Goal: Task Accomplishment & Management: Manage account settings

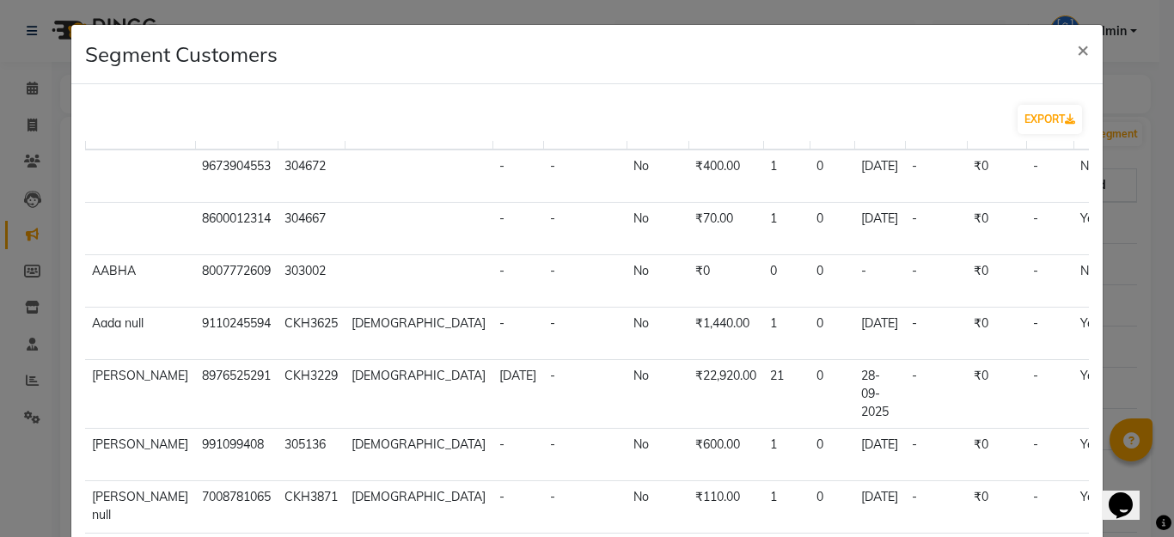
scroll to position [86, 0]
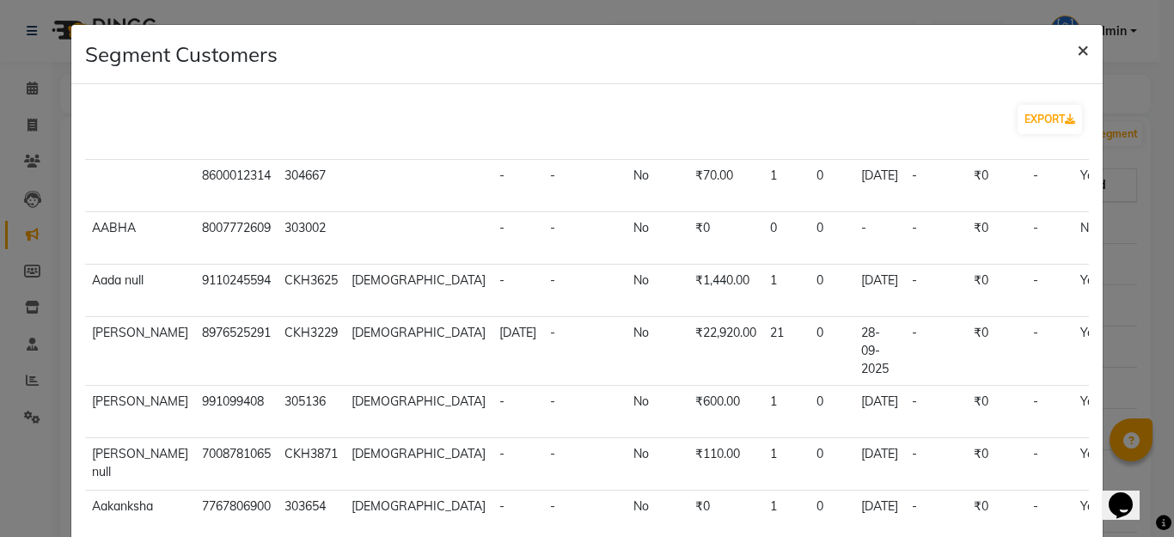
click at [1077, 48] on span "×" at bounding box center [1083, 49] width 12 height 26
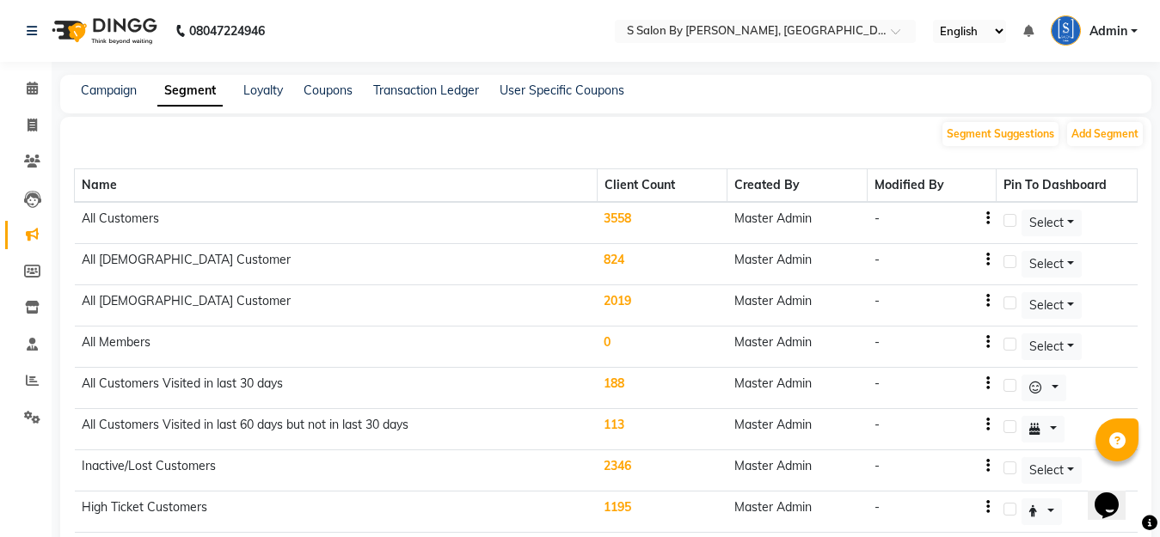
click at [579, 218] on td "All Customers" at bounding box center [336, 223] width 523 height 42
click at [628, 223] on td "3558" at bounding box center [662, 223] width 131 height 42
click at [1003, 217] on label at bounding box center [1009, 220] width 13 height 13
click at [1003, 217] on input "checkbox" at bounding box center [1008, 221] width 11 height 11
checkbox input "true"
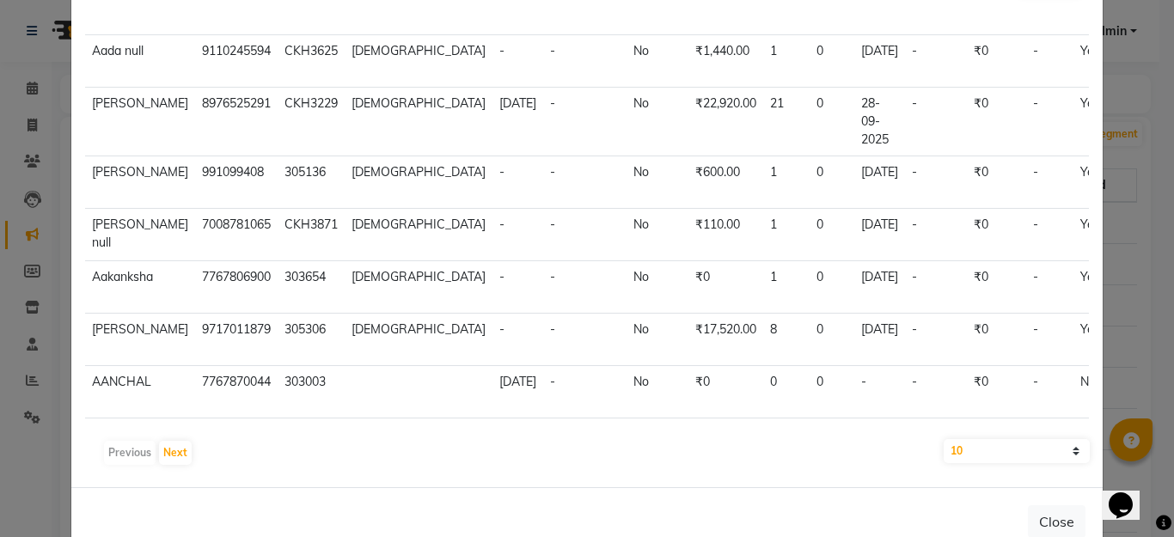
scroll to position [181, 0]
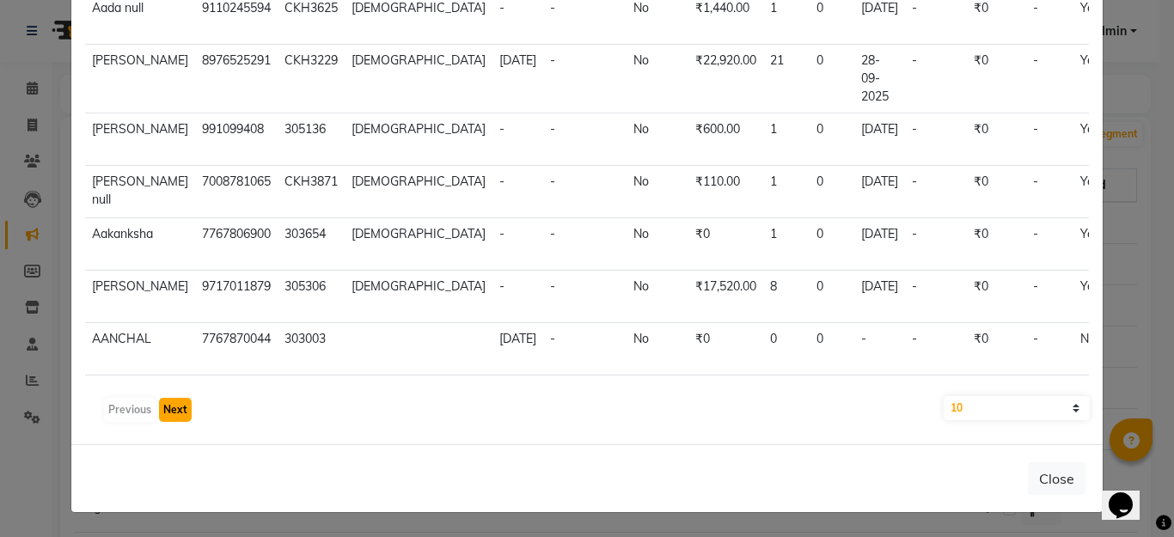
click at [176, 414] on button "Next" at bounding box center [175, 410] width 33 height 24
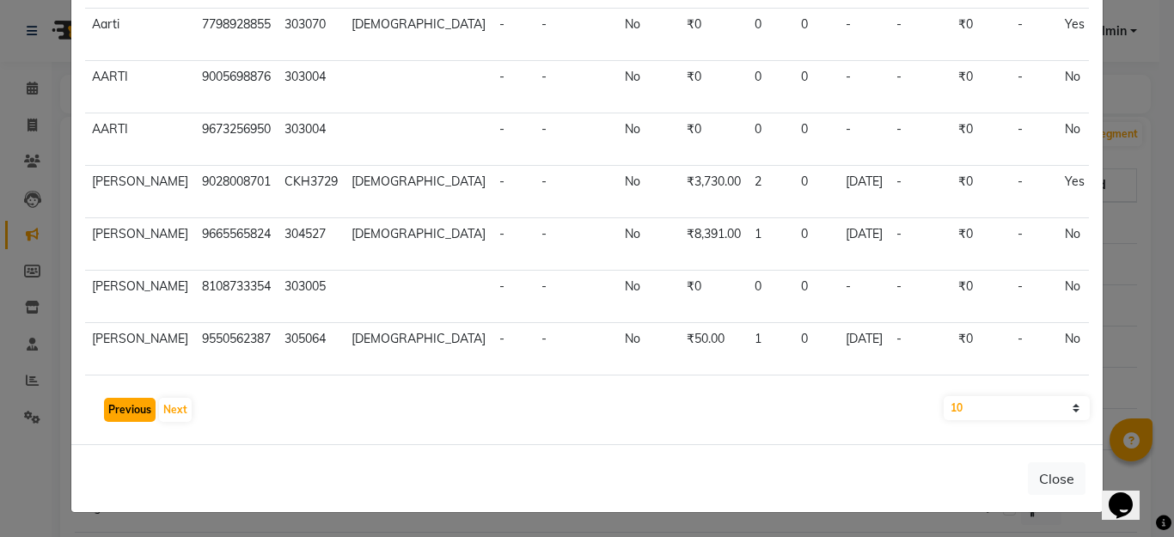
click at [113, 413] on button "Previous" at bounding box center [130, 410] width 52 height 24
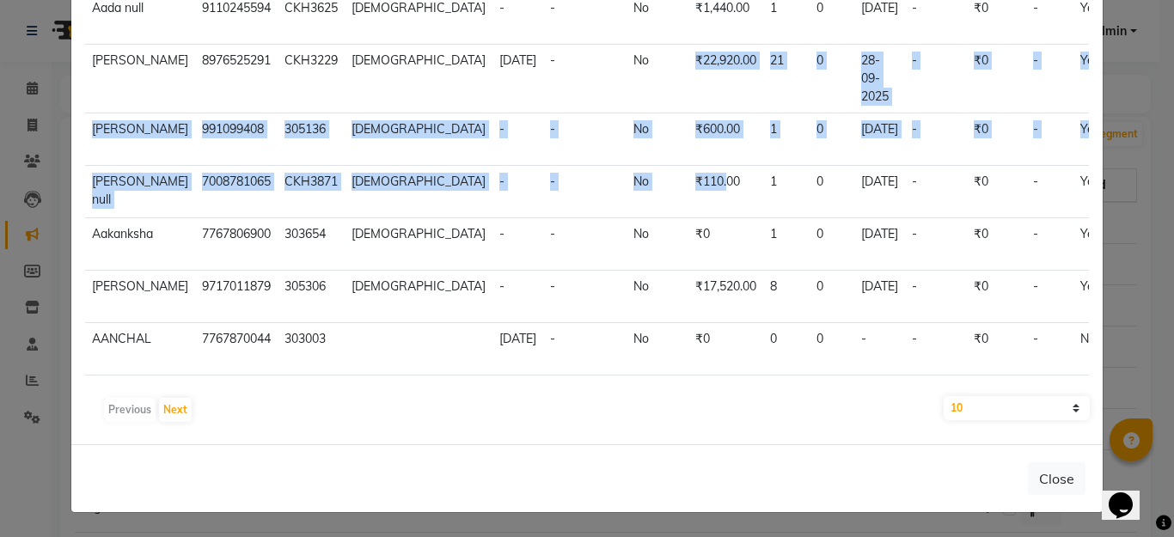
drag, startPoint x: 537, startPoint y: 82, endPoint x: 704, endPoint y: 445, distance: 400.5
click at [690, 282] on tbody "9673904553 304672 - - No ₹400.00 1 0 [DATE] - ₹0 - No - view profile 8600012314…" at bounding box center [675, 105] width 1181 height 542
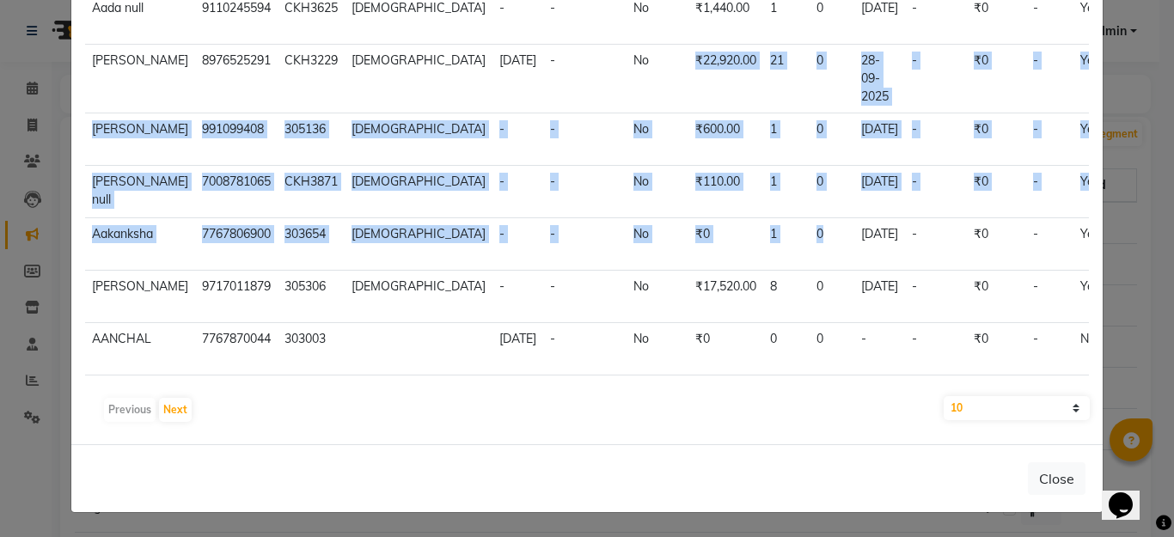
click at [689, 45] on td "₹22,920.00" at bounding box center [726, 79] width 75 height 69
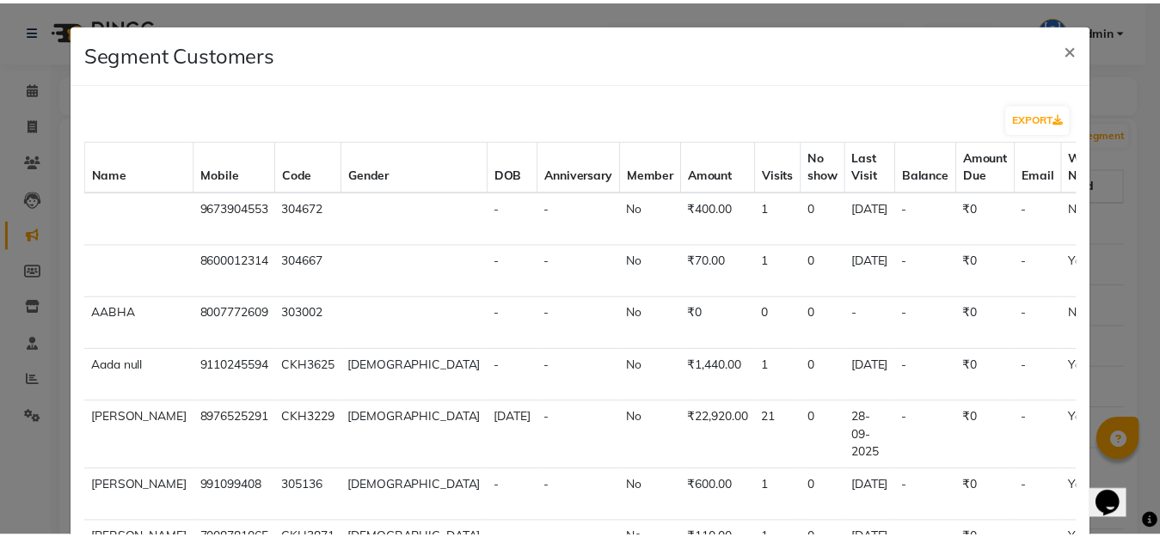
scroll to position [0, 0]
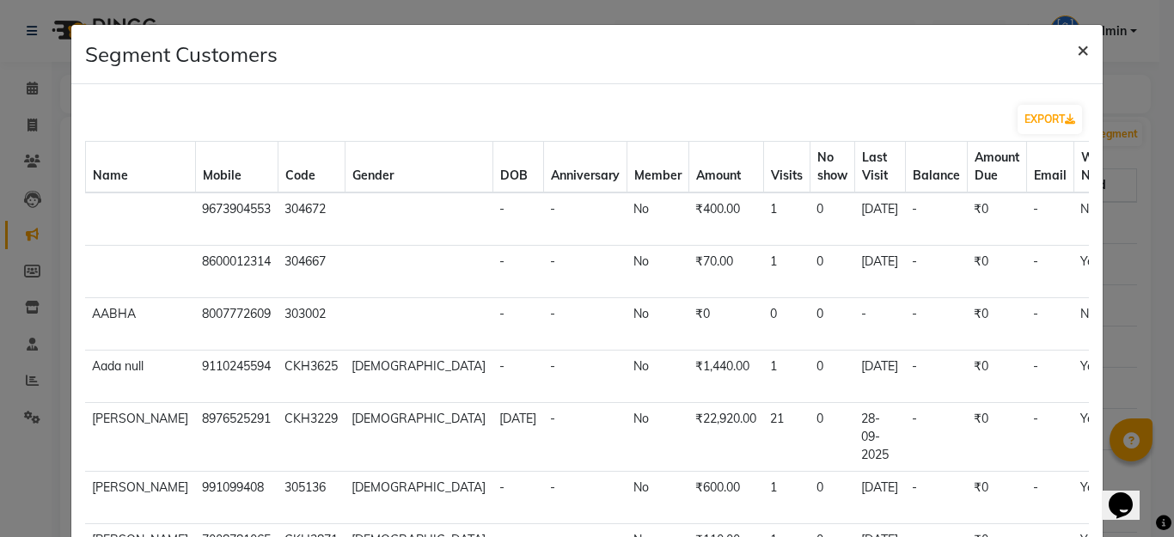
click at [1077, 53] on span "×" at bounding box center [1083, 49] width 12 height 26
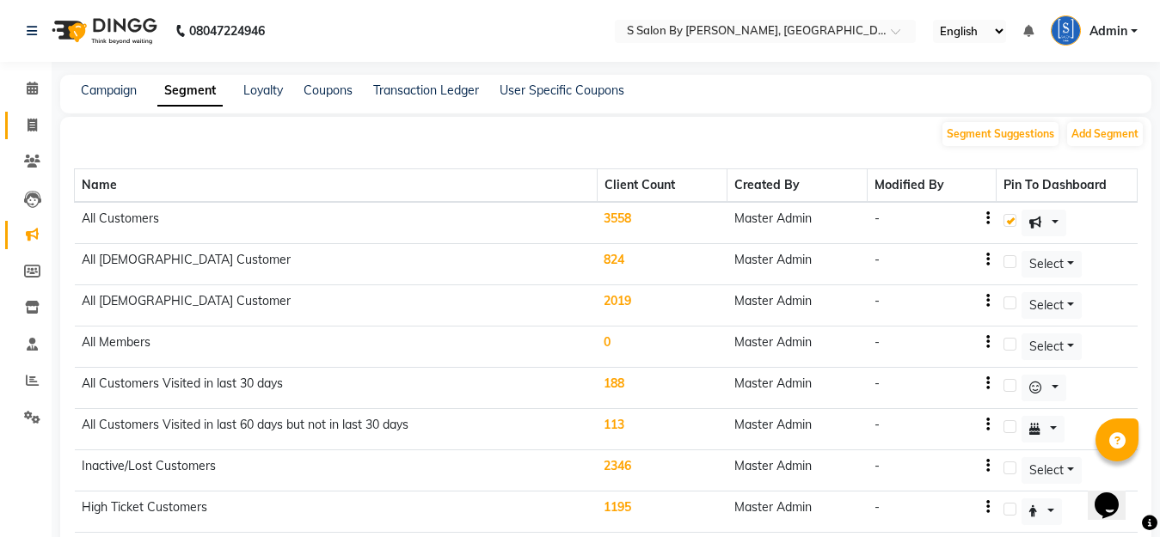
click at [28, 126] on icon at bounding box center [32, 125] width 9 height 13
select select "service"
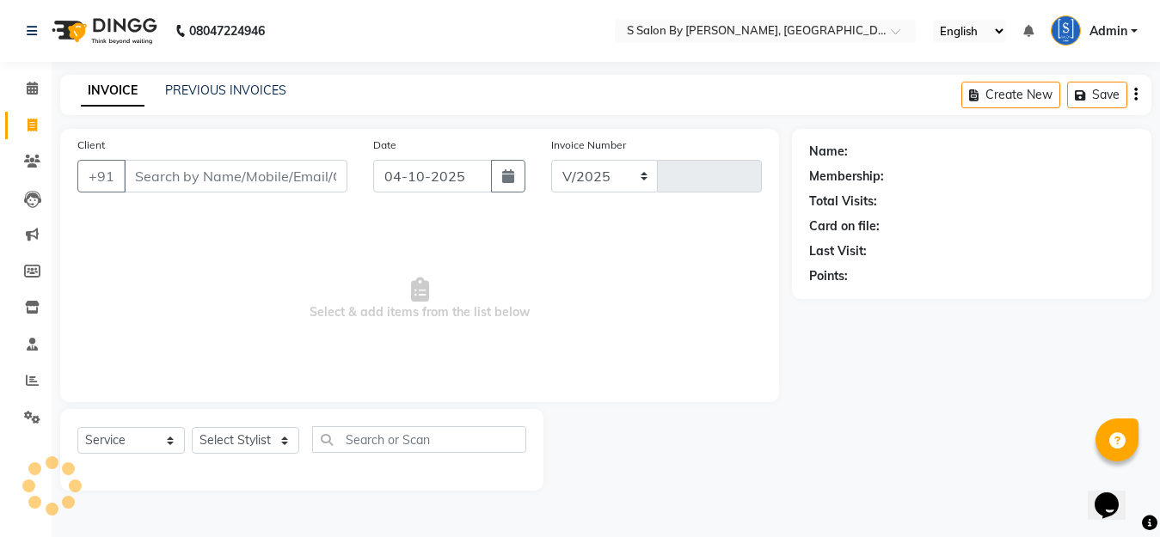
select select "45"
type input "1534"
click at [217, 168] on input "Client" at bounding box center [238, 176] width 228 height 33
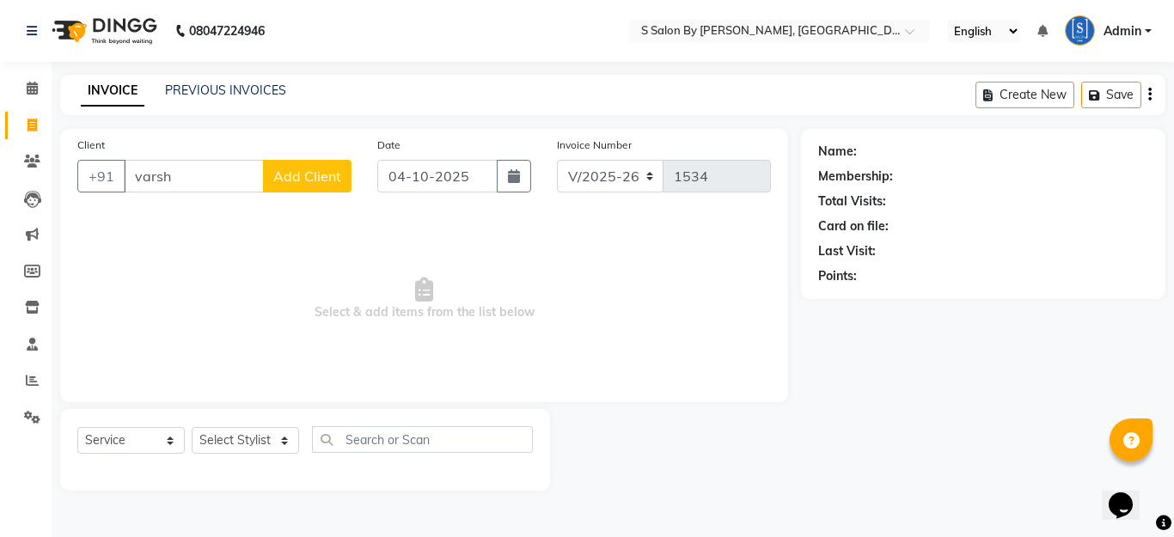
type input "[PERSON_NAME]"
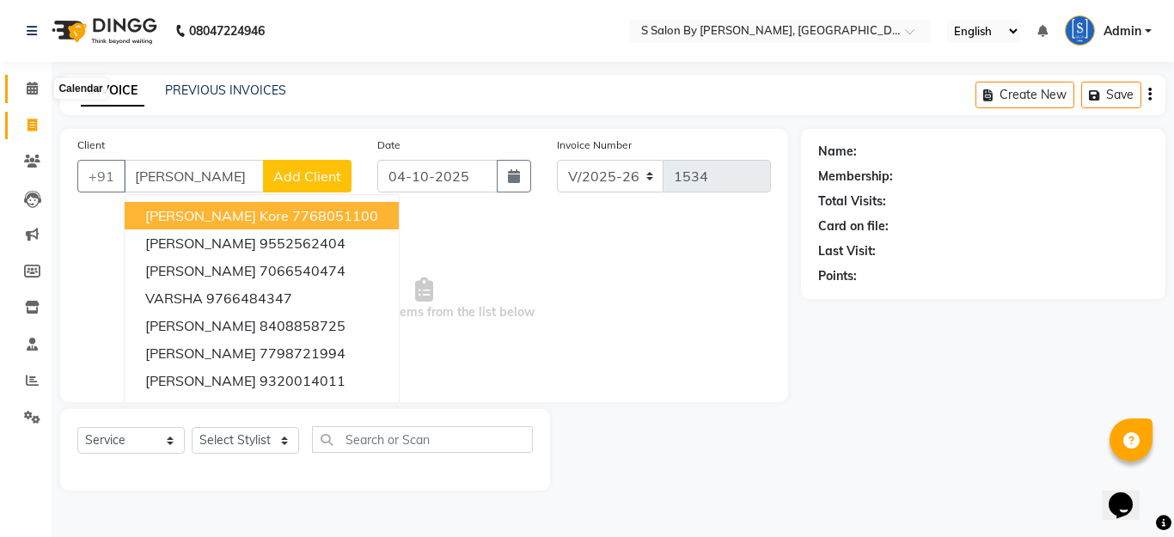
click at [33, 89] on icon at bounding box center [32, 88] width 11 height 13
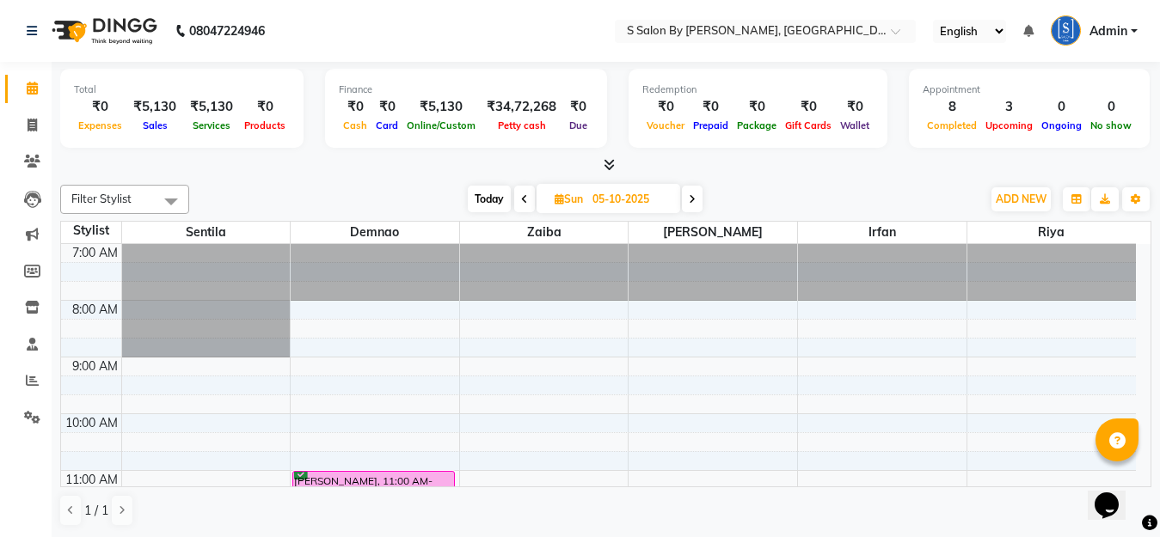
click at [500, 193] on span "Today" at bounding box center [489, 199] width 43 height 27
type input "04-10-2025"
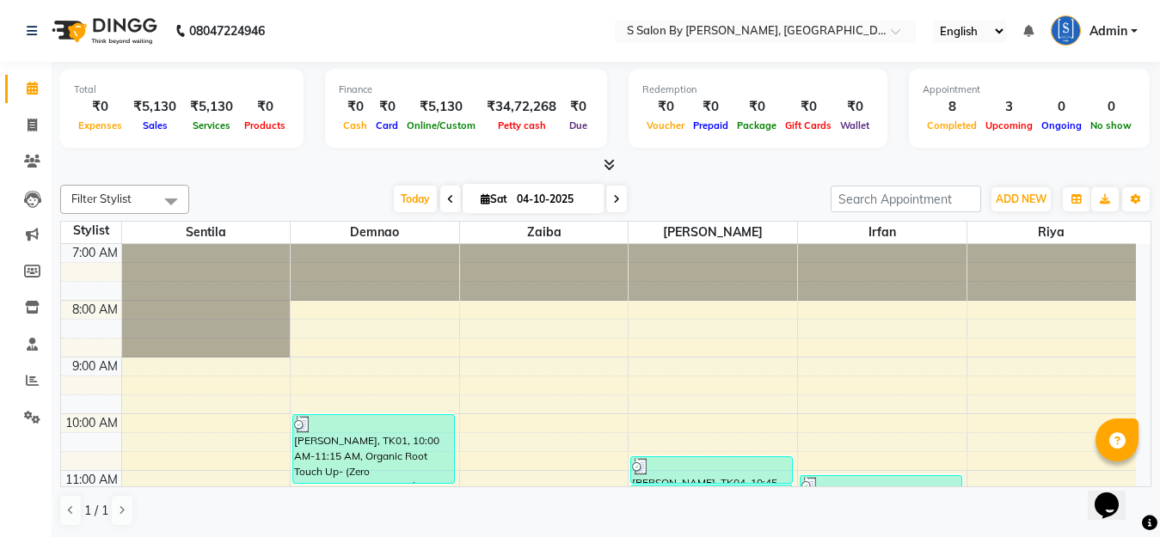
scroll to position [568, 0]
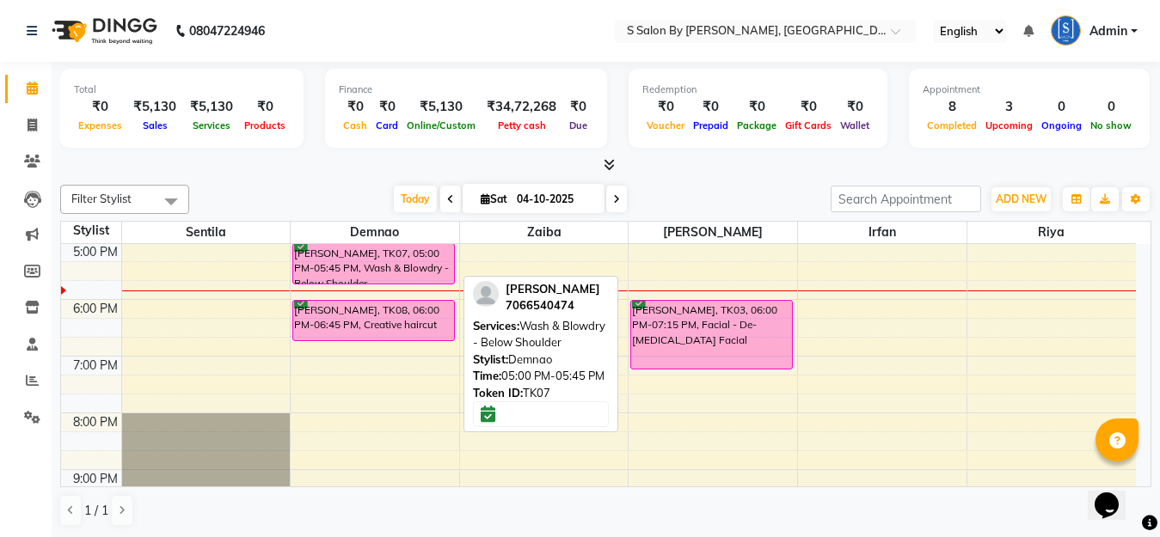
click at [384, 278] on div "[PERSON_NAME], TK07, 05:00 PM-05:45 PM, Wash & Blowdry - Below Shoulder" at bounding box center [373, 264] width 161 height 40
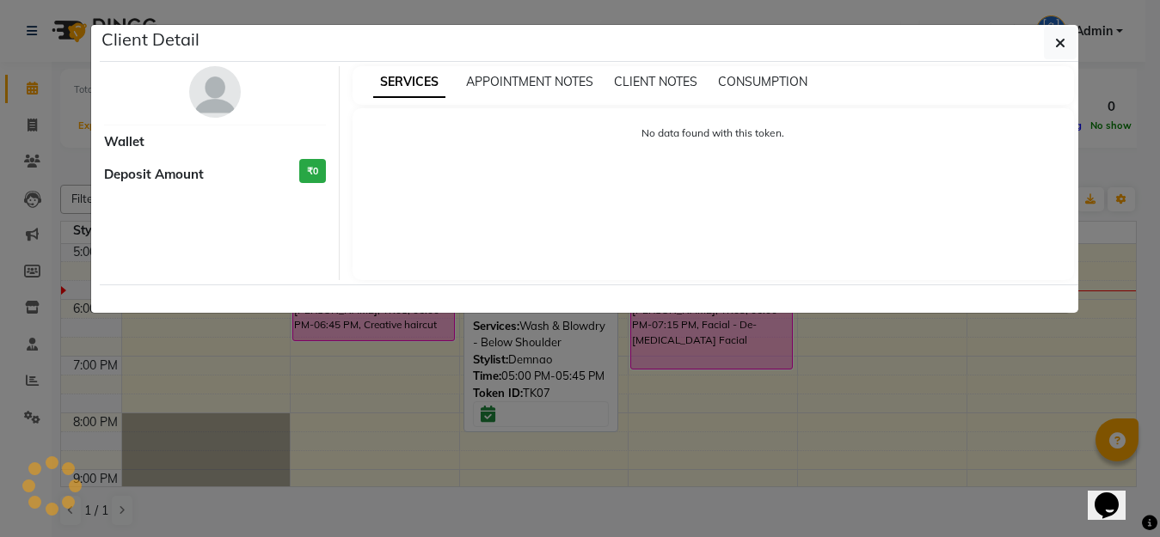
select select "6"
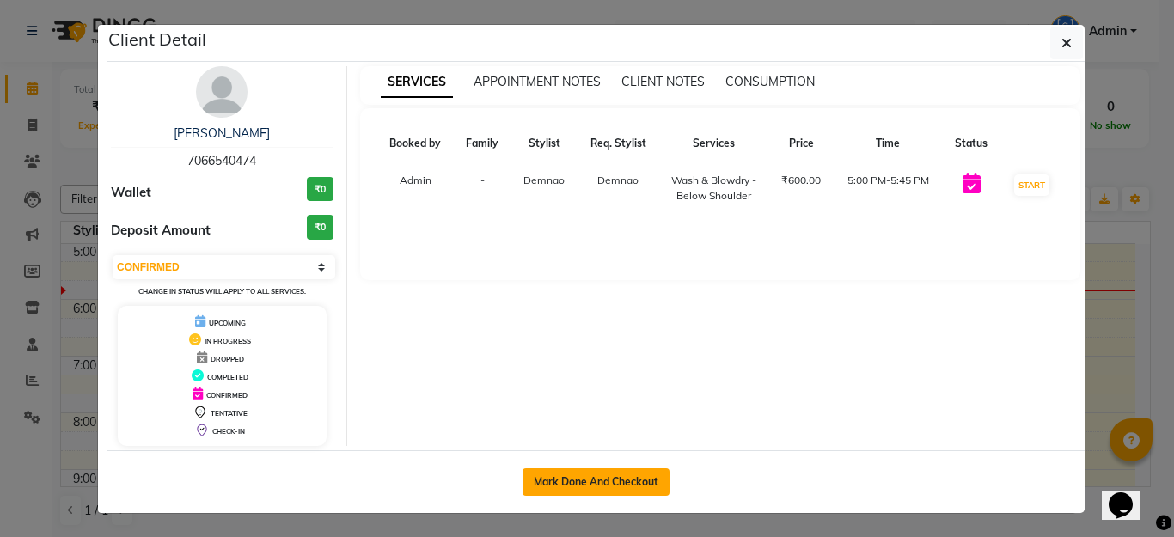
click at [555, 481] on button "Mark Done And Checkout" at bounding box center [596, 483] width 147 height 28
select select "service"
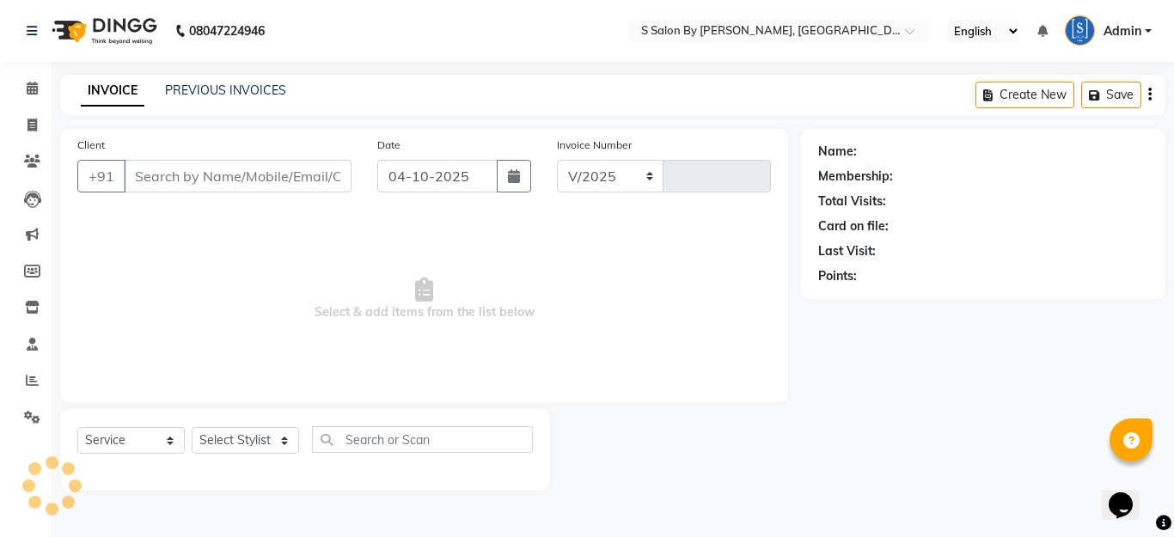
select select "45"
type input "1534"
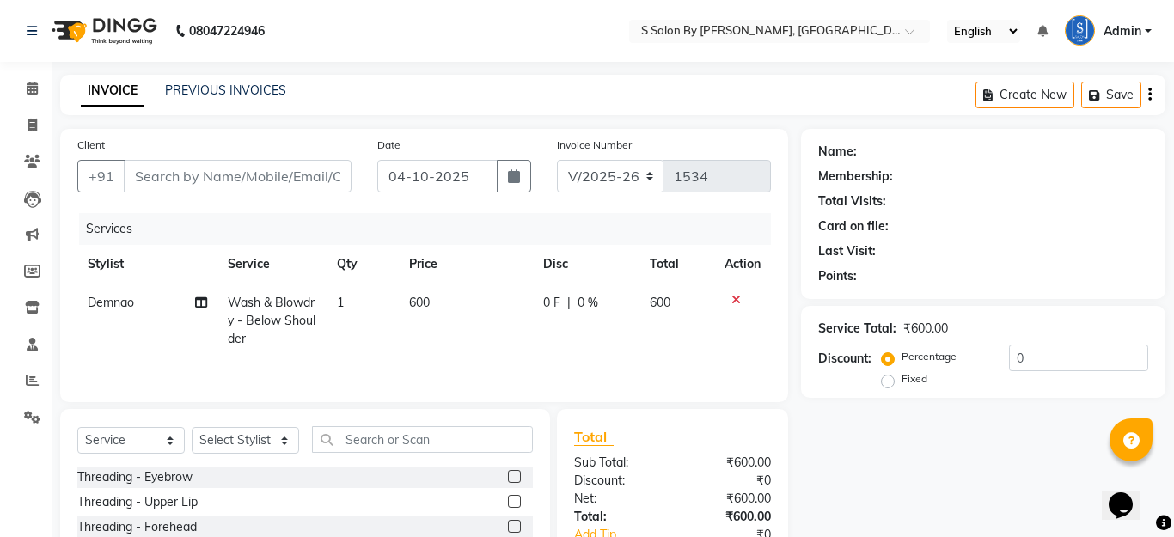
type input "7066540474"
select select "4280"
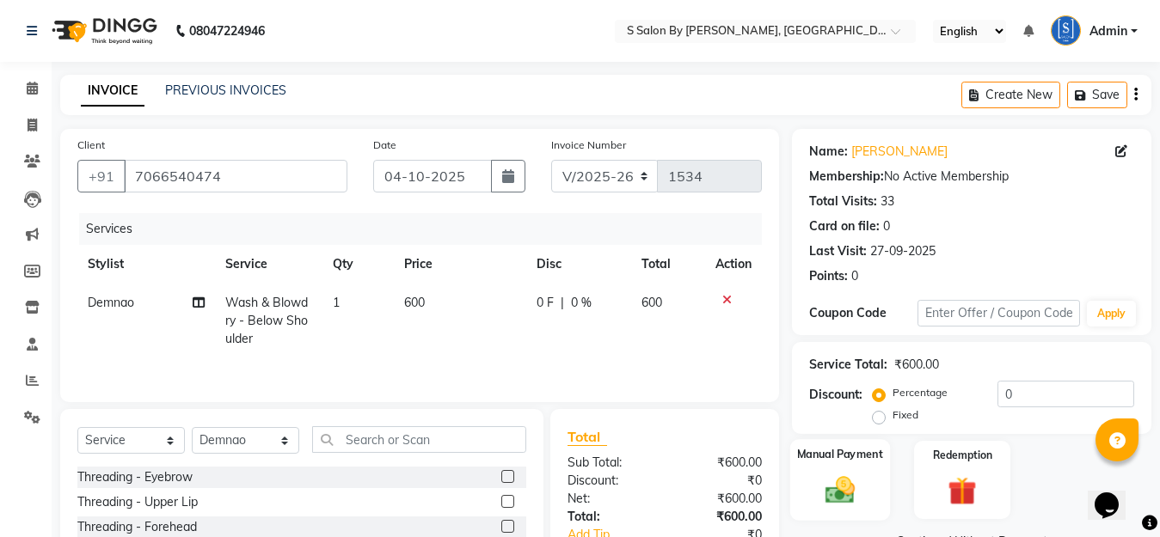
click at [822, 495] on img at bounding box center [840, 490] width 48 height 34
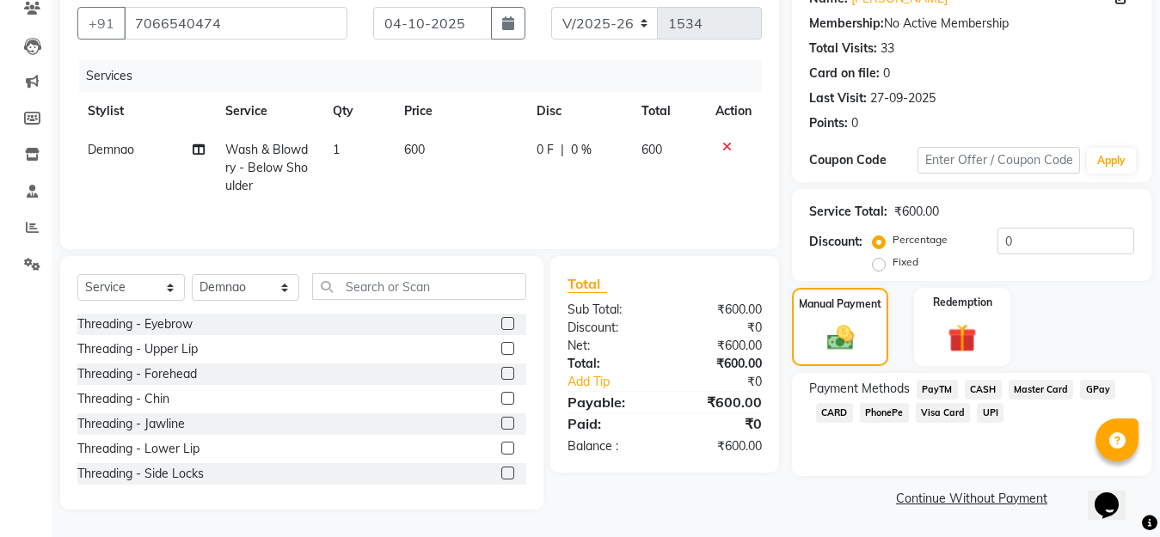
click at [1093, 389] on span "GPay" at bounding box center [1097, 390] width 35 height 20
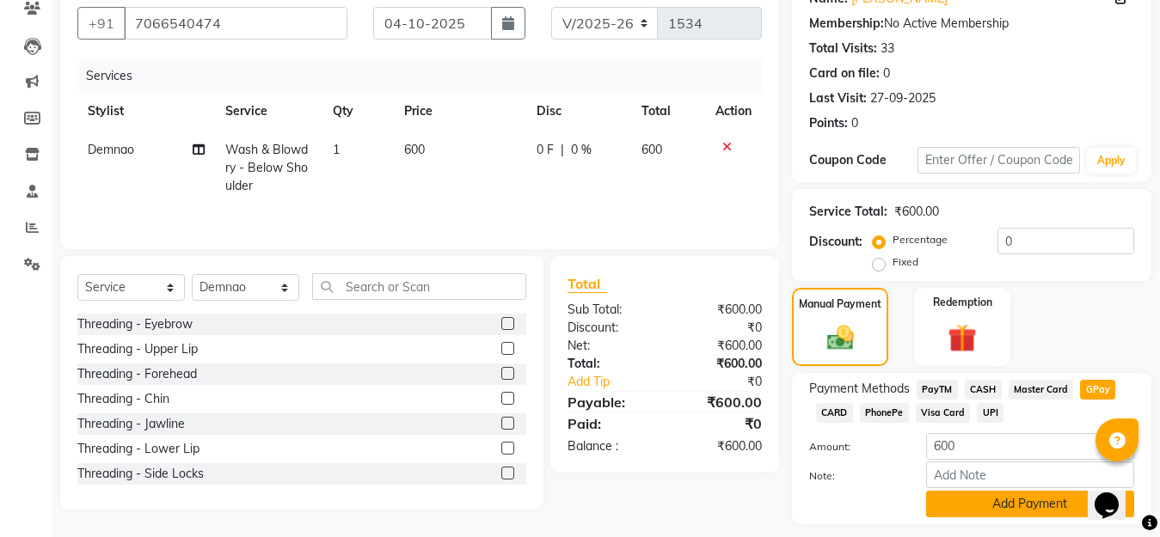
click at [1036, 491] on button "Add Payment" at bounding box center [1030, 504] width 208 height 27
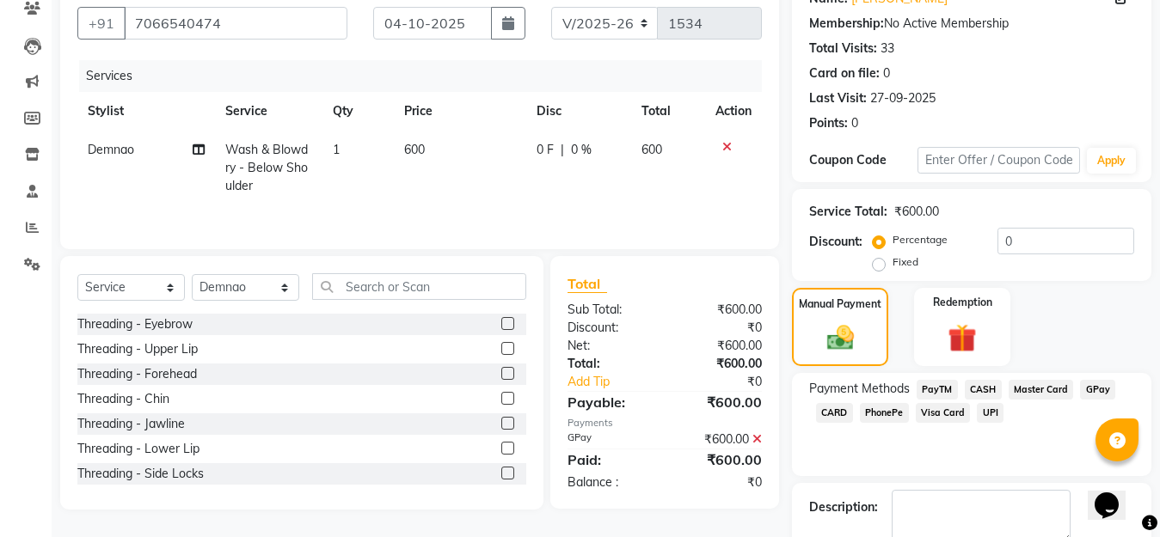
scroll to position [201, 0]
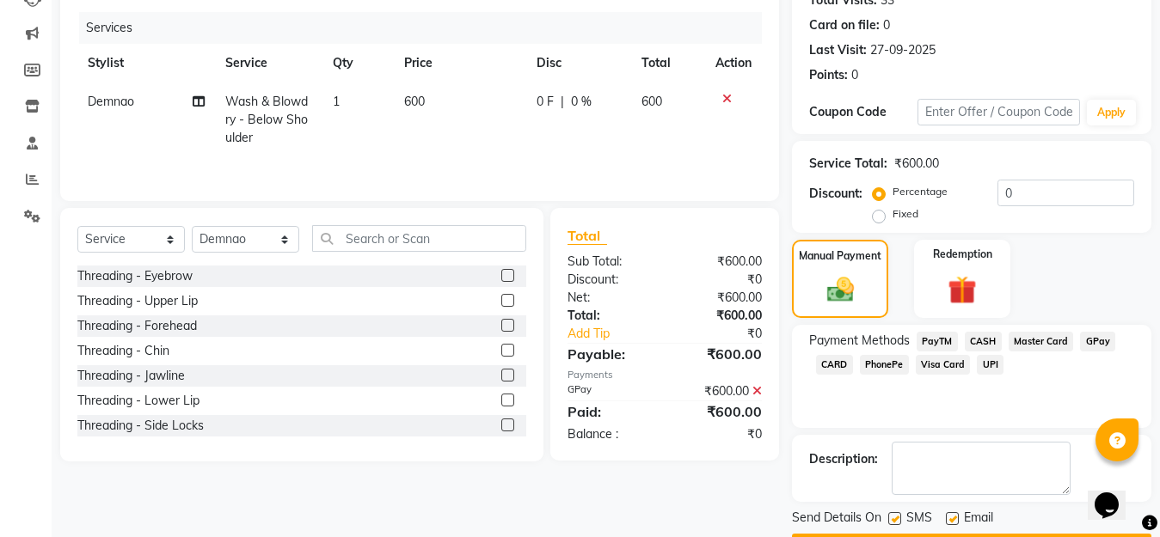
click at [1049, 534] on button "Checkout" at bounding box center [971, 547] width 359 height 27
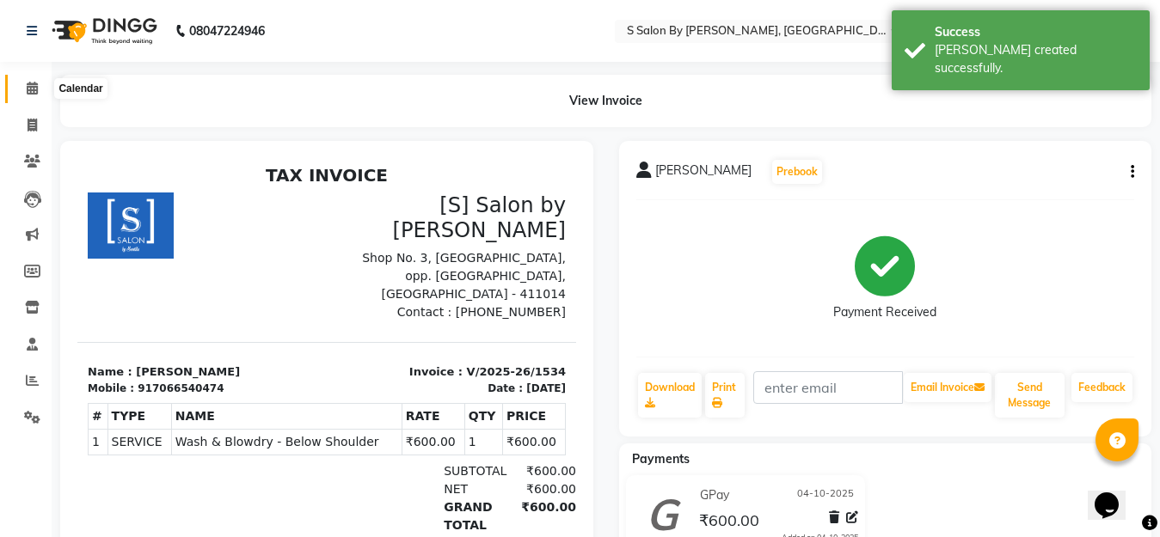
click at [27, 86] on icon at bounding box center [32, 88] width 11 height 13
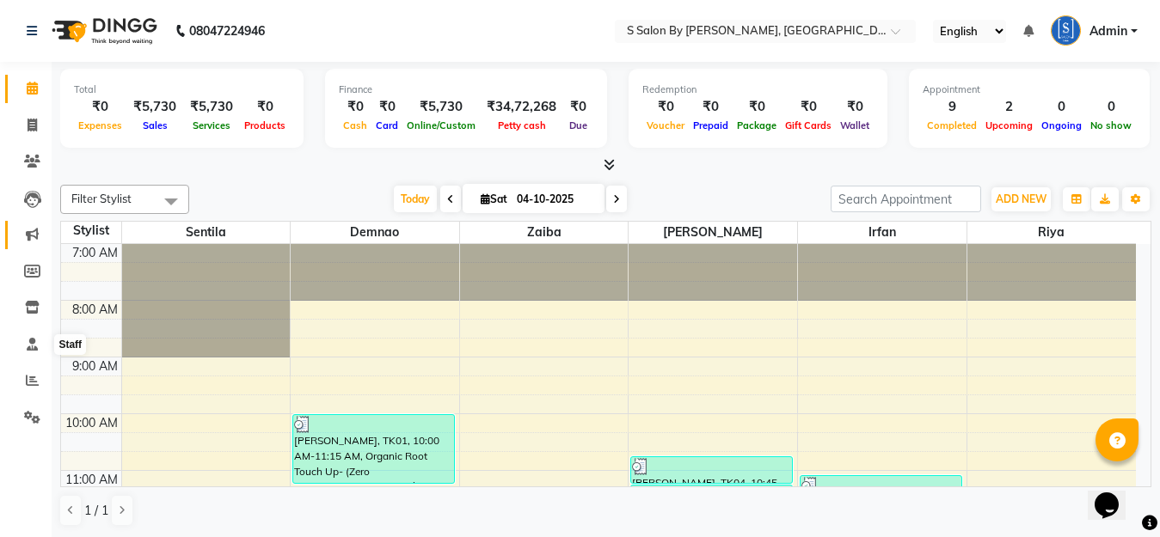
click at [33, 231] on icon at bounding box center [32, 234] width 13 height 13
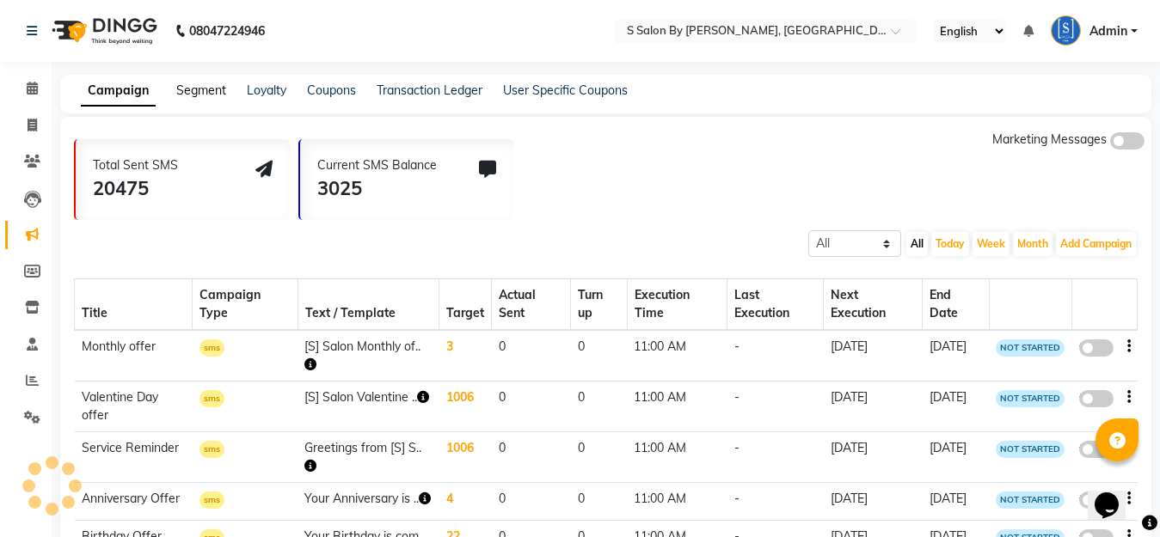
click at [204, 90] on link "Segment" at bounding box center [201, 90] width 50 height 15
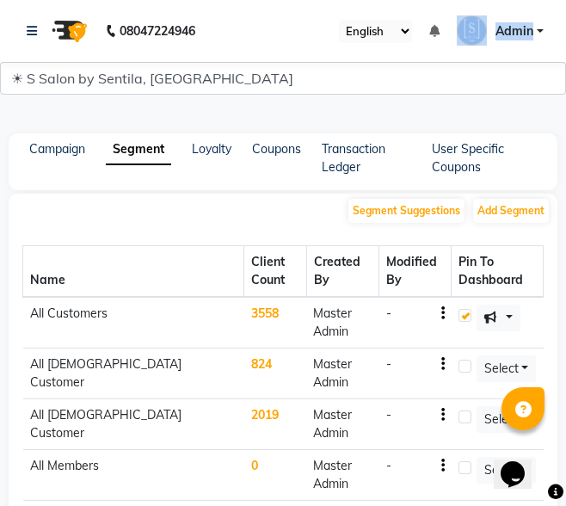
click at [350, 0] on html "08047224946 Select Location × S Salon By Sentila, Kharadi English ENGLISH Españ…" at bounding box center [283, 253] width 566 height 506
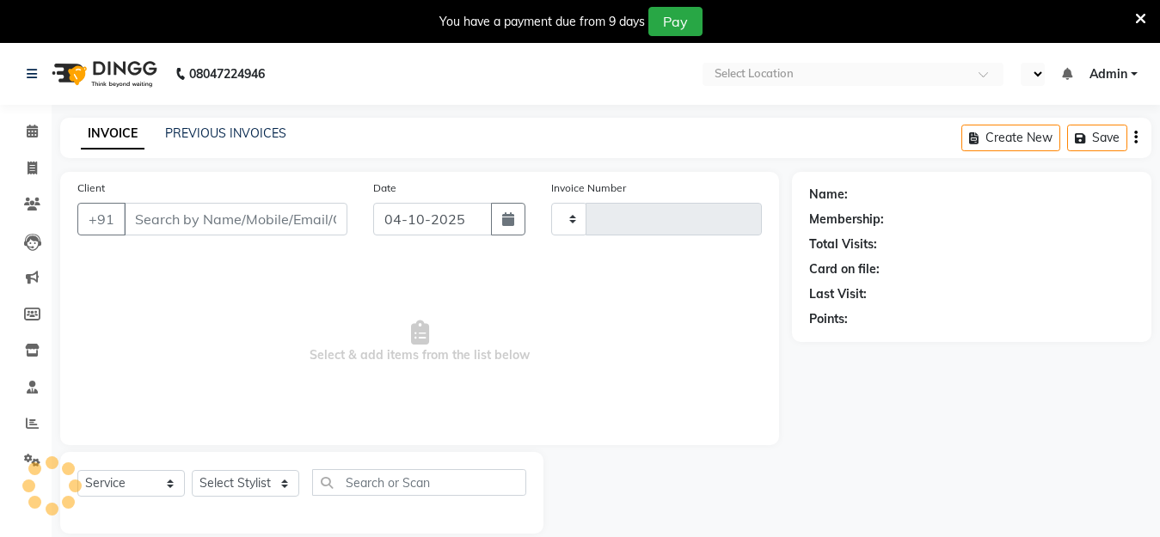
select select "service"
type input "1535"
select select "en"
select select "45"
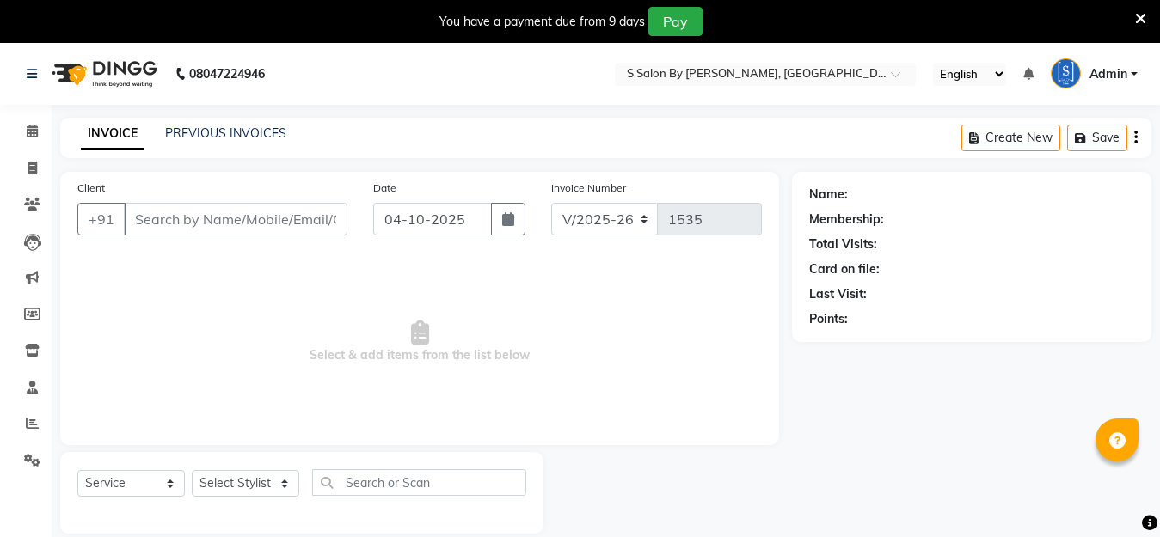
type input "9545051032"
type input "[DATE]"
select select
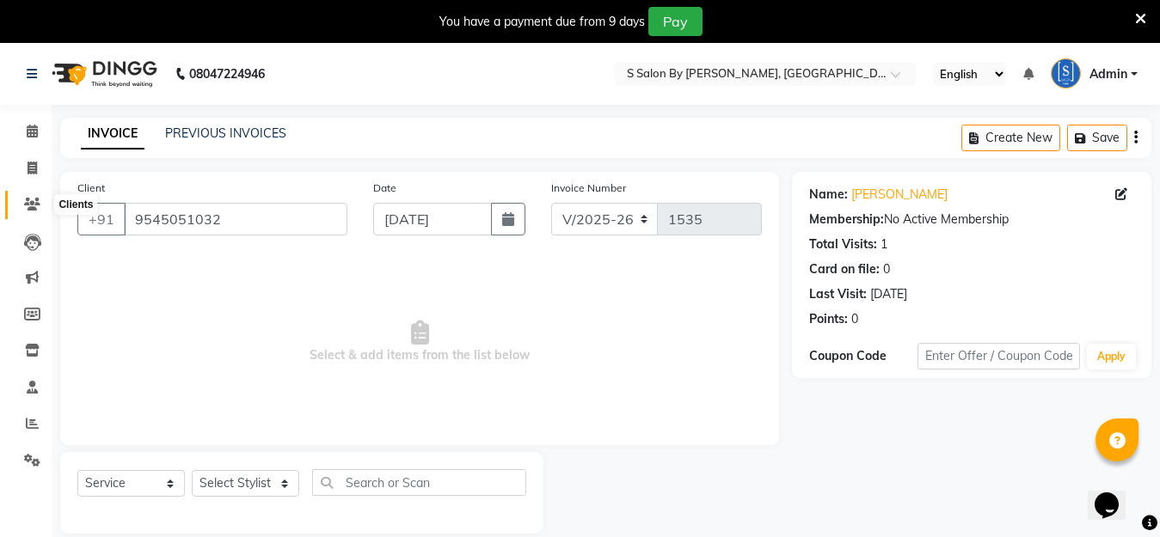
click at [24, 204] on icon at bounding box center [32, 204] width 16 height 13
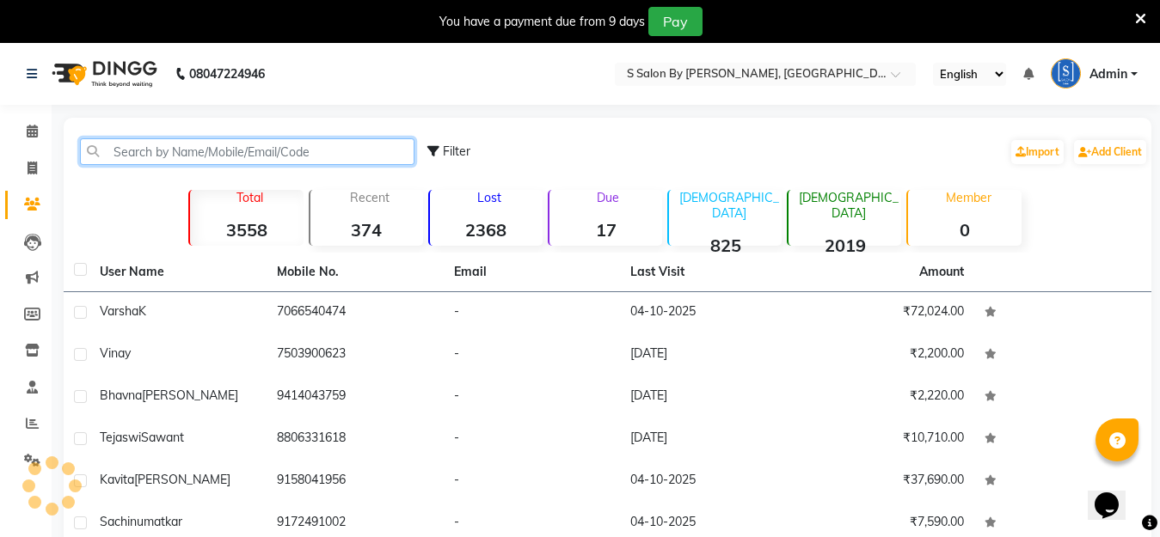
click at [118, 151] on input "text" at bounding box center [247, 151] width 334 height 27
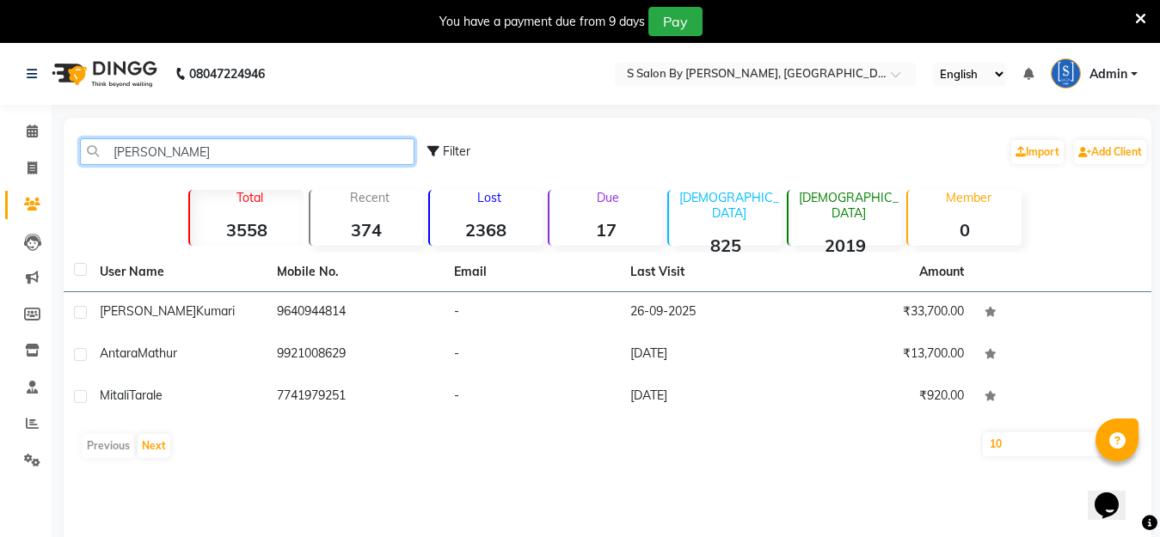
type input "tara"
click at [1138, 15] on icon at bounding box center [1140, 18] width 11 height 15
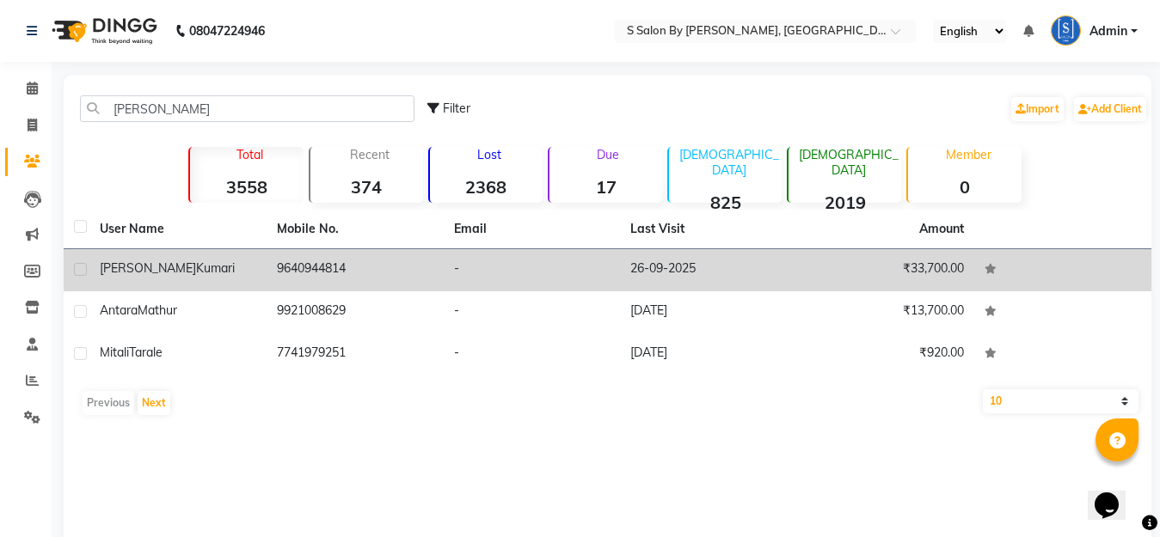
click at [222, 277] on div "Tara Kumari" at bounding box center [178, 269] width 156 height 18
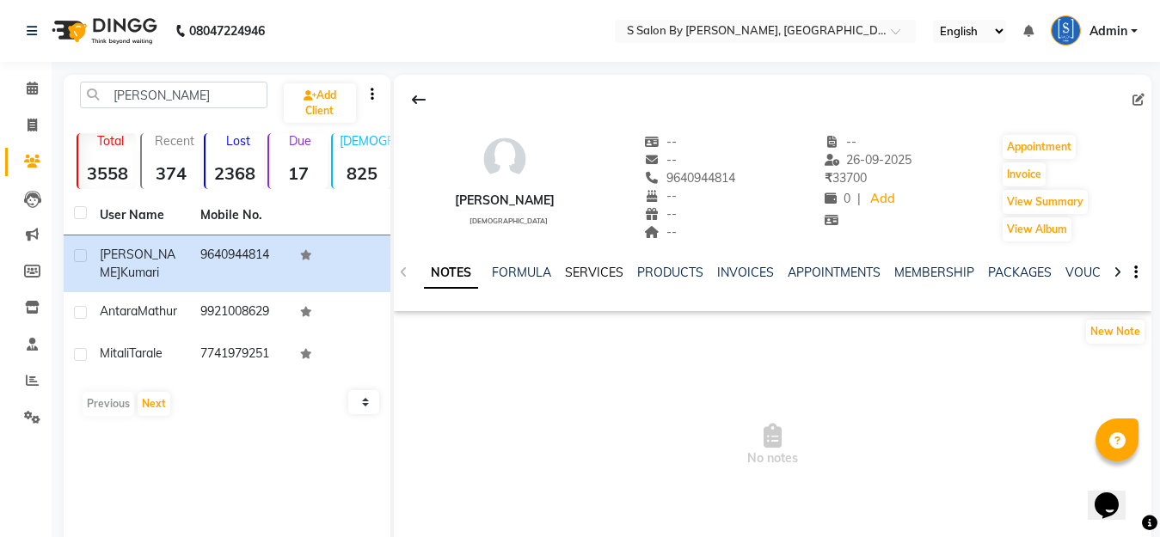
click at [604, 265] on link "SERVICES" at bounding box center [594, 272] width 58 height 15
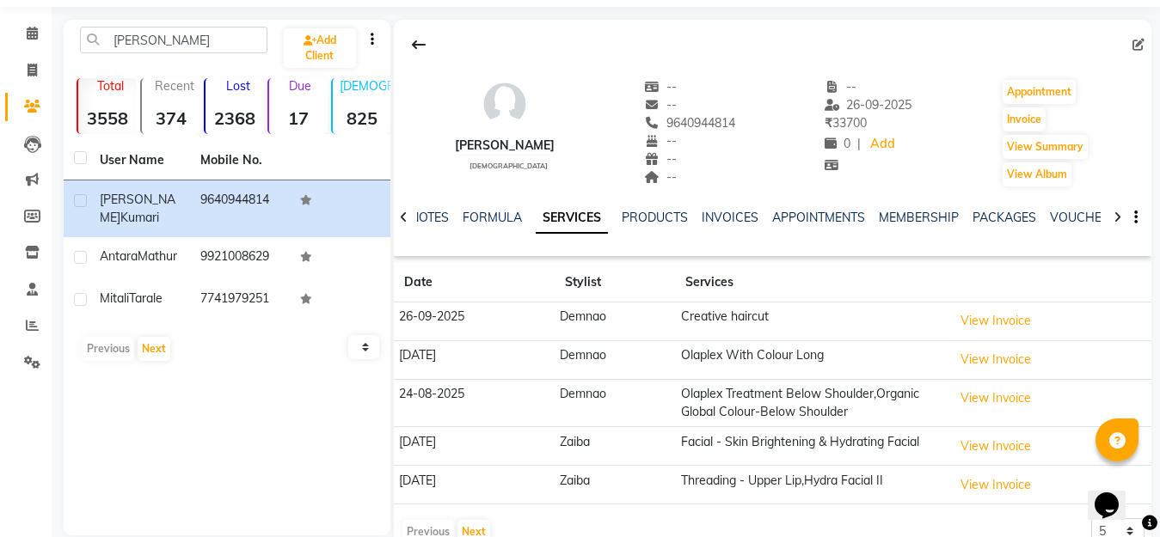
scroll to position [86, 0]
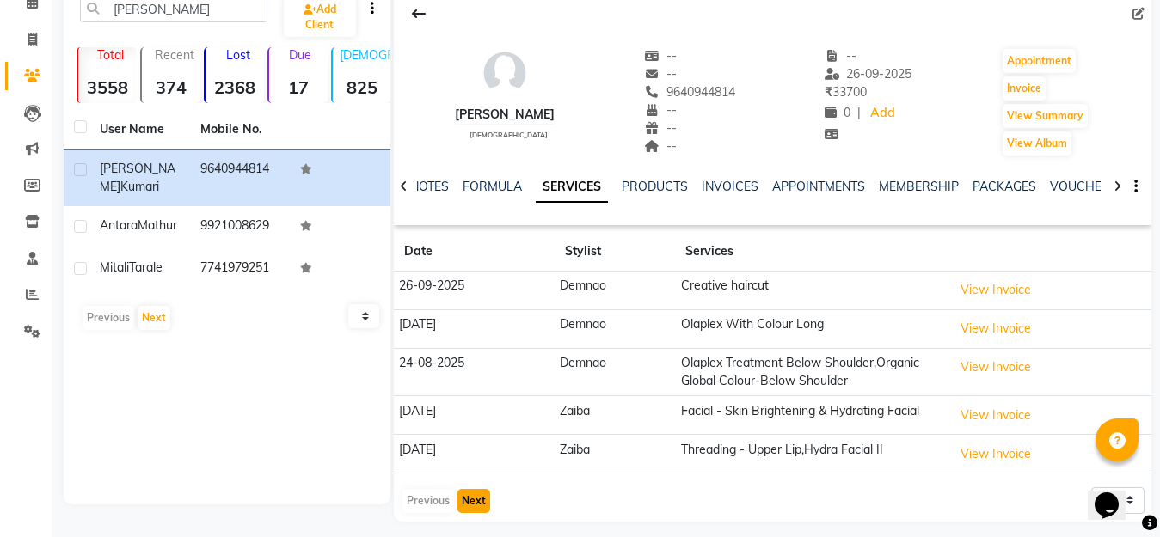
click at [475, 500] on button "Next" at bounding box center [473, 501] width 33 height 24
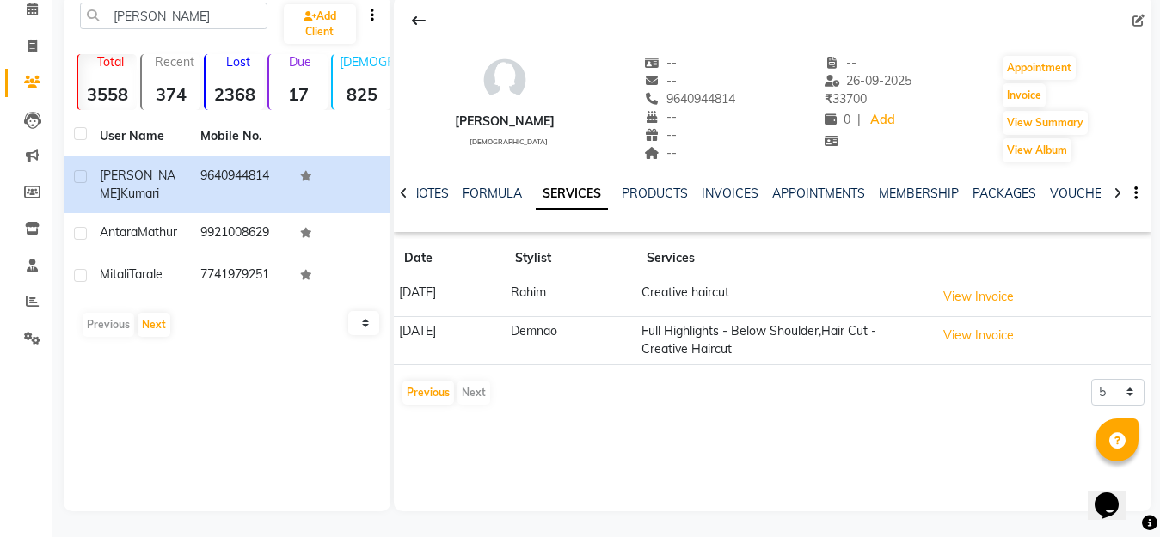
scroll to position [79, 0]
click at [424, 392] on button "Previous" at bounding box center [428, 393] width 52 height 24
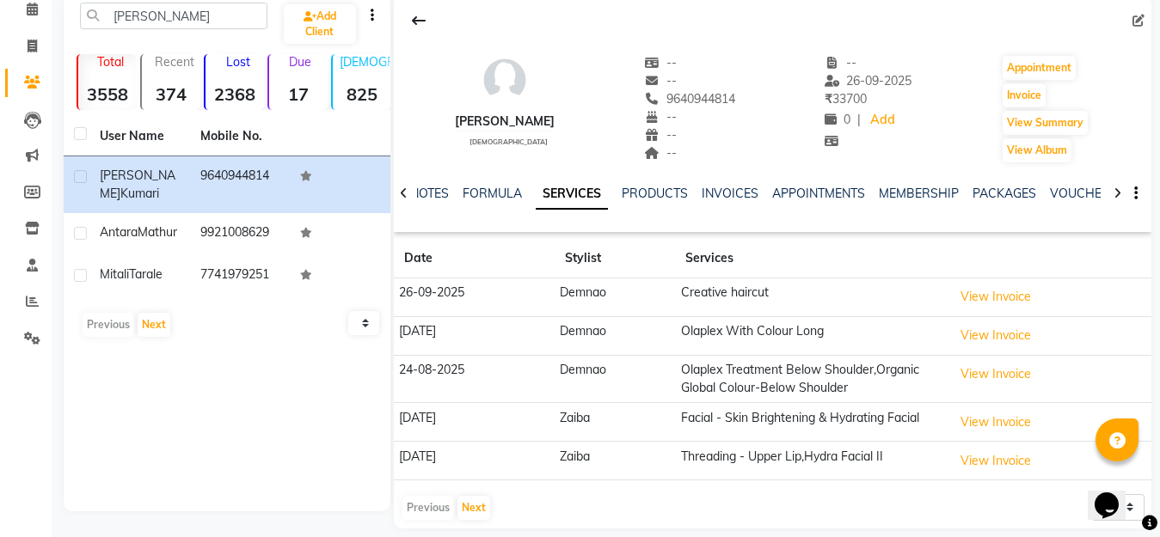
click at [421, 506] on div "Previous Next" at bounding box center [446, 508] width 91 height 28
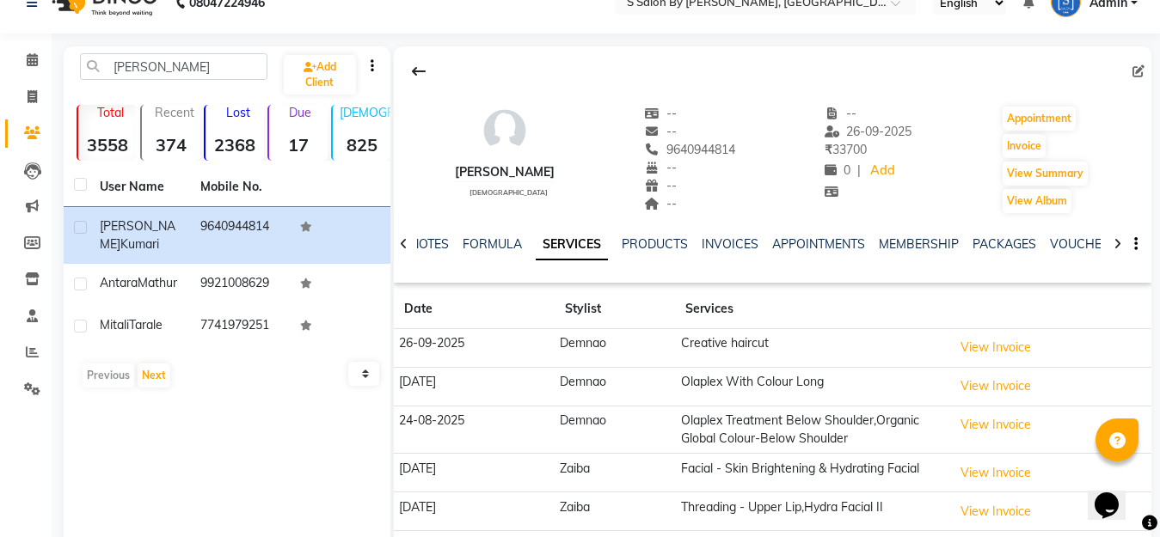
scroll to position [0, 0]
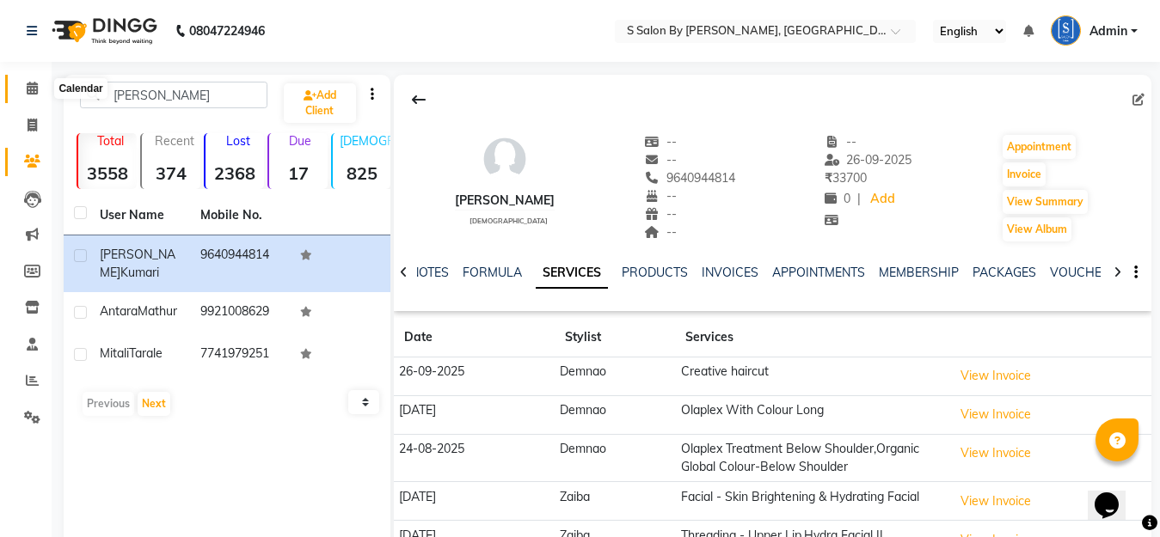
click at [32, 87] on icon at bounding box center [32, 88] width 11 height 13
